Goal: Information Seeking & Learning: Learn about a topic

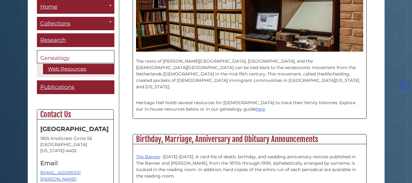
scroll to position [152, 0]
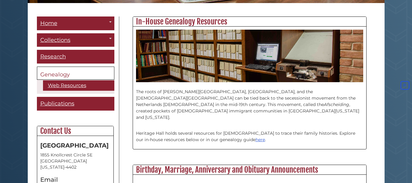
click at [55, 73] on span "Genealogy" at bounding box center [55, 74] width 30 height 7
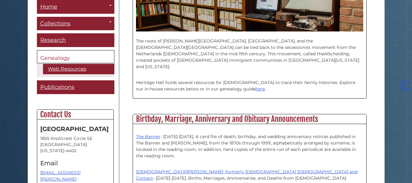
scroll to position [244, 0]
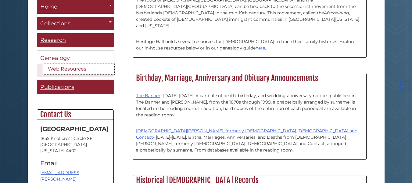
click at [70, 70] on link "Web Resources" at bounding box center [78, 69] width 71 height 10
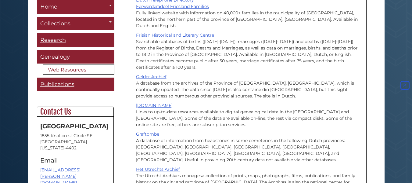
scroll to position [193, 0]
